Goal: Answer question/provide support: Share knowledge or assist other users

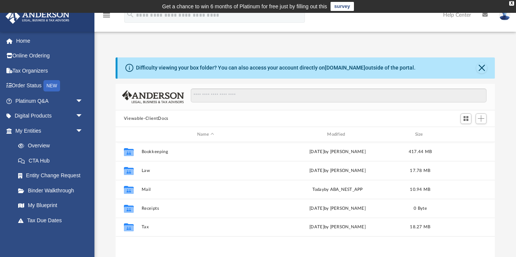
scroll to position [172, 380]
click at [42, 98] on link "Platinum Q&A arrow_drop_down" at bounding box center [49, 100] width 89 height 15
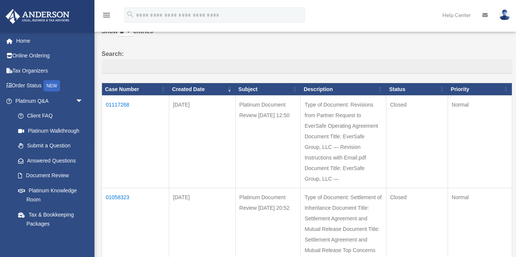
scroll to position [93, 0]
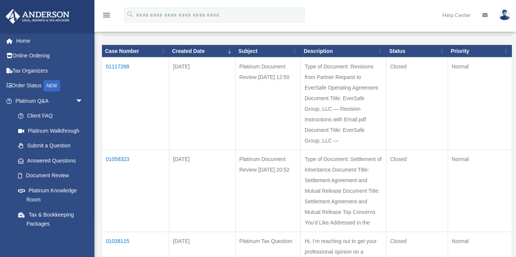
click at [125, 67] on td "01117268" at bounding box center [135, 103] width 67 height 93
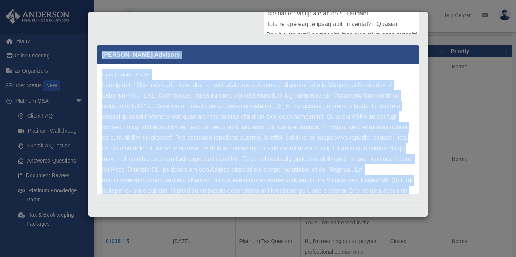
scroll to position [0, 0]
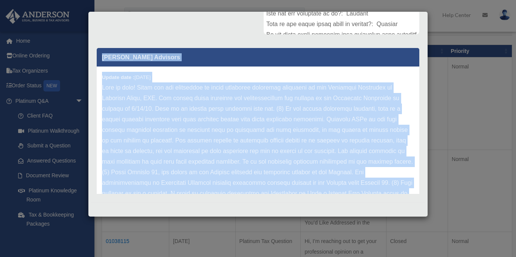
drag, startPoint x: 268, startPoint y: 171, endPoint x: 100, endPoint y: 52, distance: 205.5
click at [100, 50] on div "Anderson Advisors Update date : 09-23-2025" at bounding box center [258, 237] width 323 height 378
copy div "Anderson Advisors Update date : 09-23-2025 Glad to help! Thank you for submitti…"
